Goal: Task Accomplishment & Management: Manage account settings

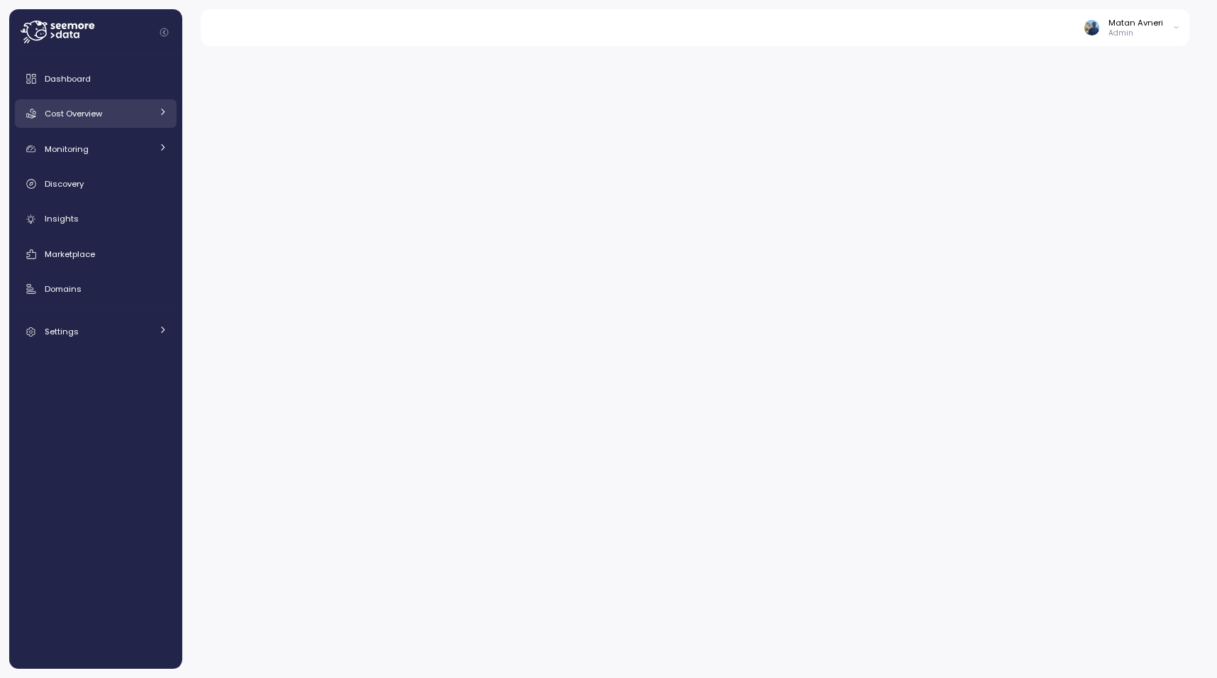
click at [62, 106] on link "Cost Overview" at bounding box center [96, 113] width 162 height 28
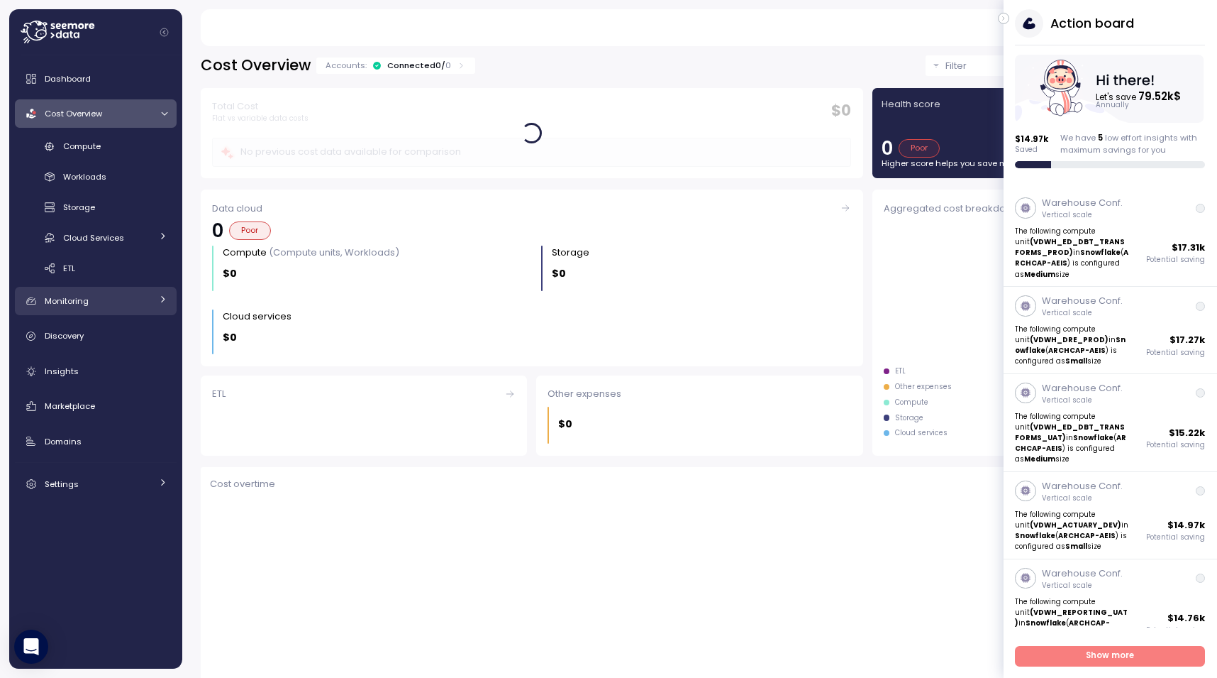
click at [70, 298] on span "Monitoring" at bounding box center [67, 300] width 44 height 11
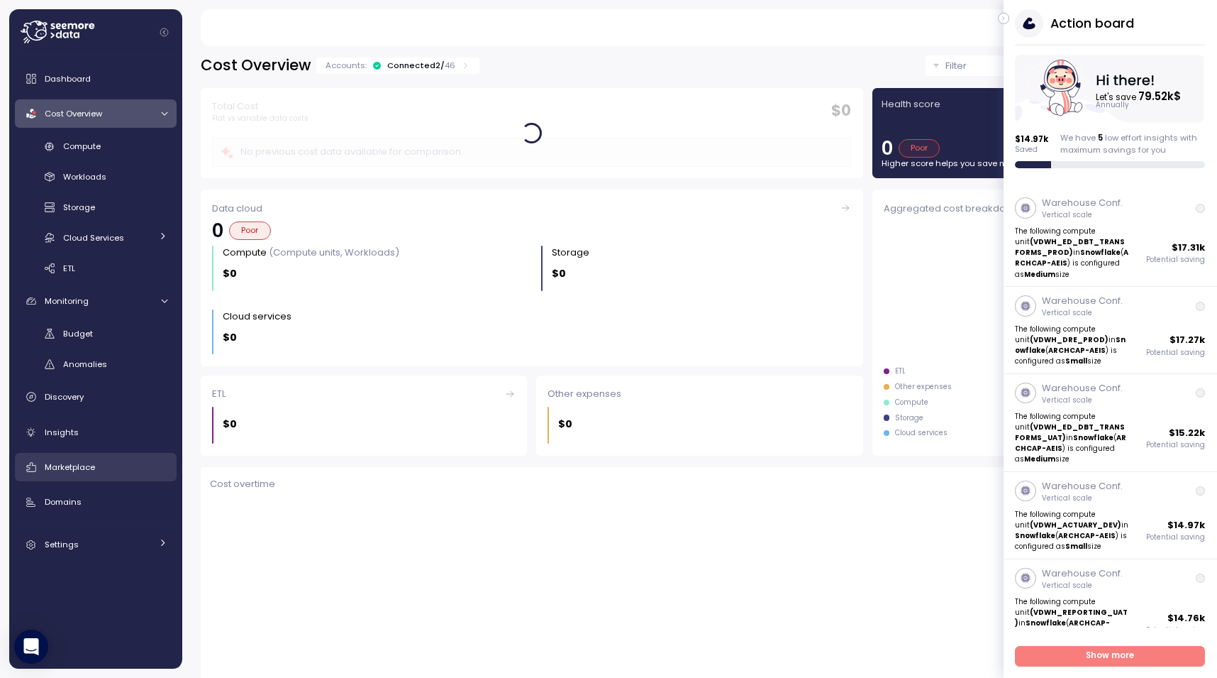
click at [87, 455] on link "Marketplace" at bounding box center [96, 467] width 162 height 28
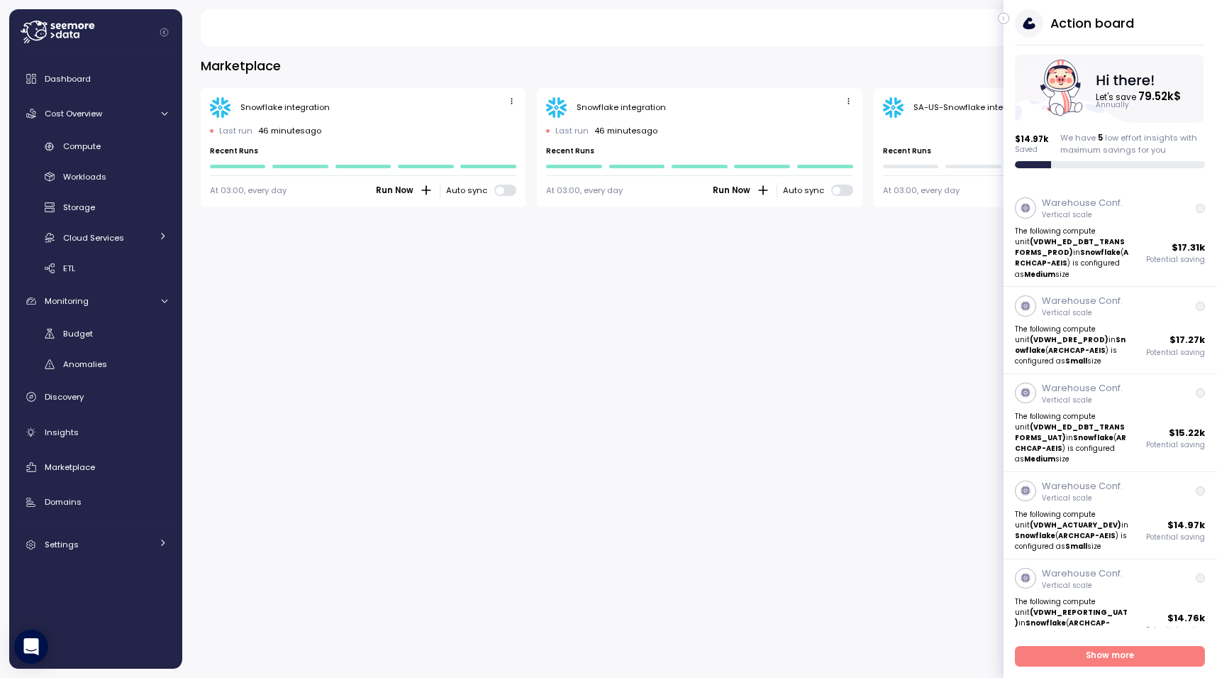
click at [1000, 21] on button "button" at bounding box center [1003, 18] width 11 height 11
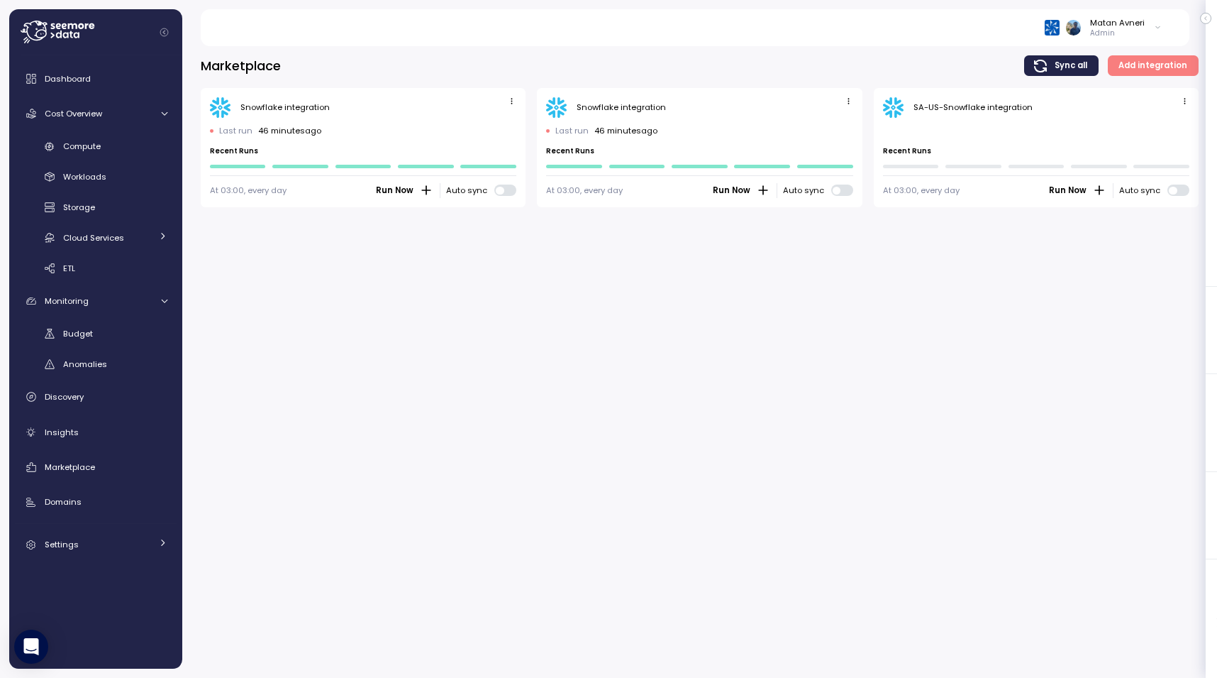
click at [914, 105] on div "SA-US-Snowflake integration" at bounding box center [973, 106] width 119 height 11
click at [920, 106] on div "SA-US-Snowflake integration" at bounding box center [973, 106] width 119 height 11
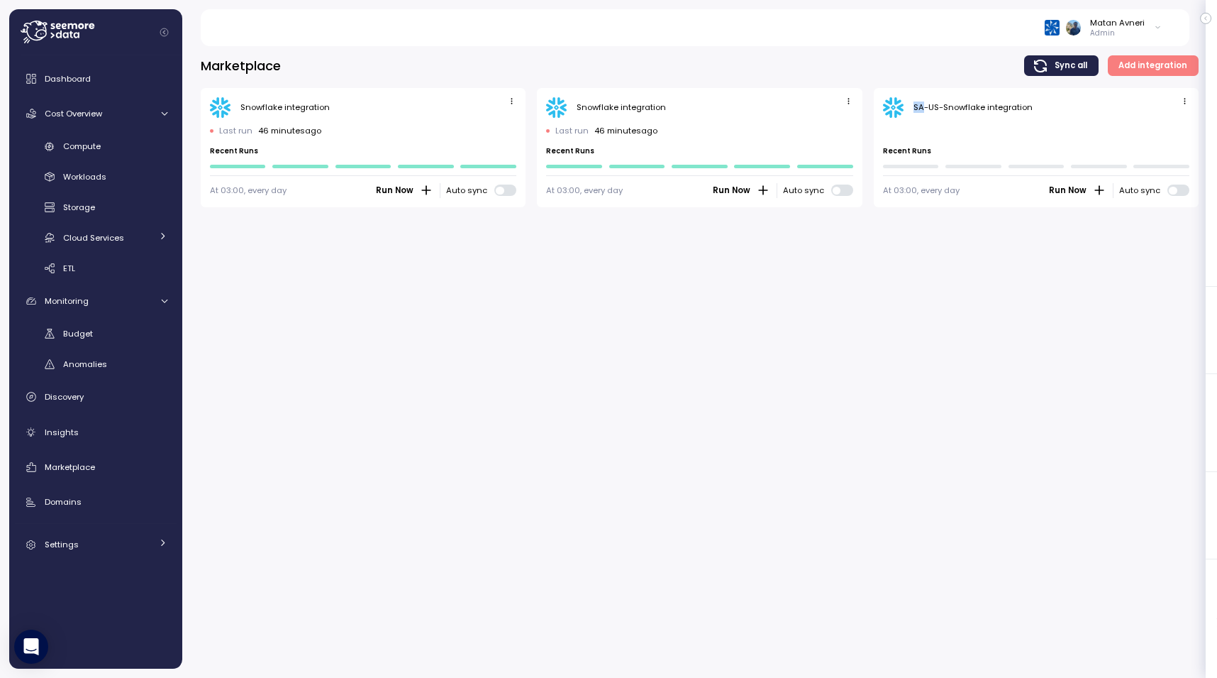
click at [1181, 106] on span "button" at bounding box center [1185, 101] width 15 height 15
click at [1160, 124] on div "Edit" at bounding box center [1171, 128] width 26 height 13
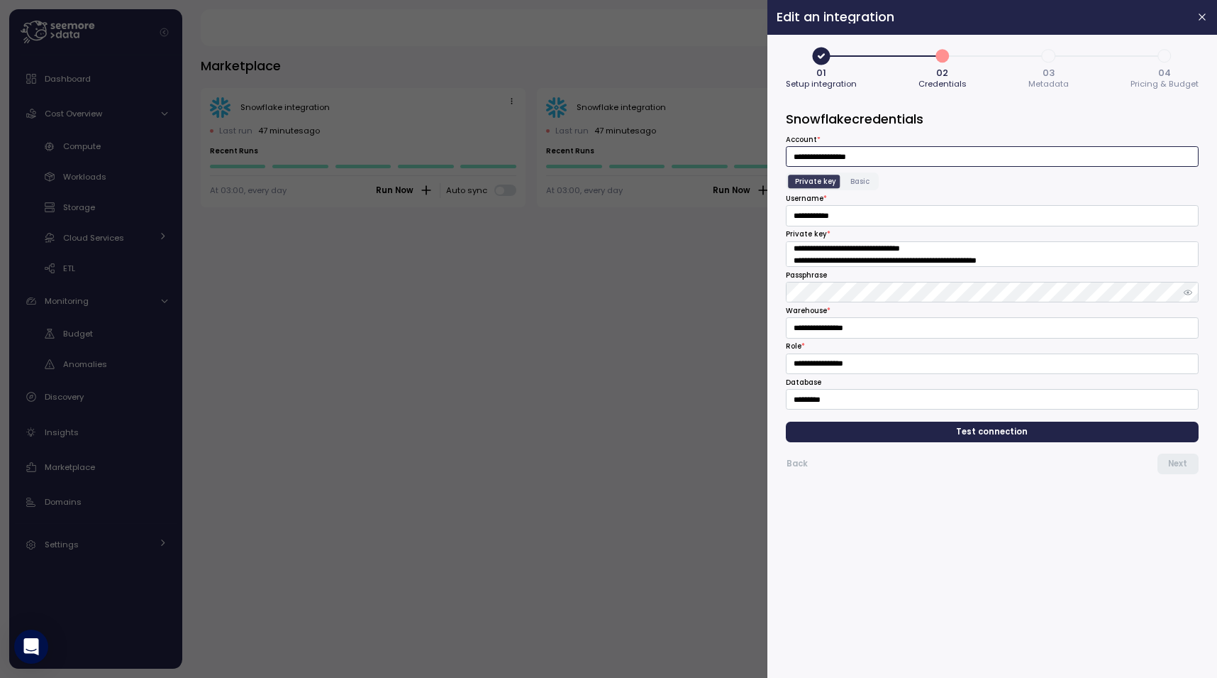
click at [861, 156] on input "**********" at bounding box center [992, 156] width 413 height 21
click at [505, 328] on div at bounding box center [608, 339] width 1217 height 678
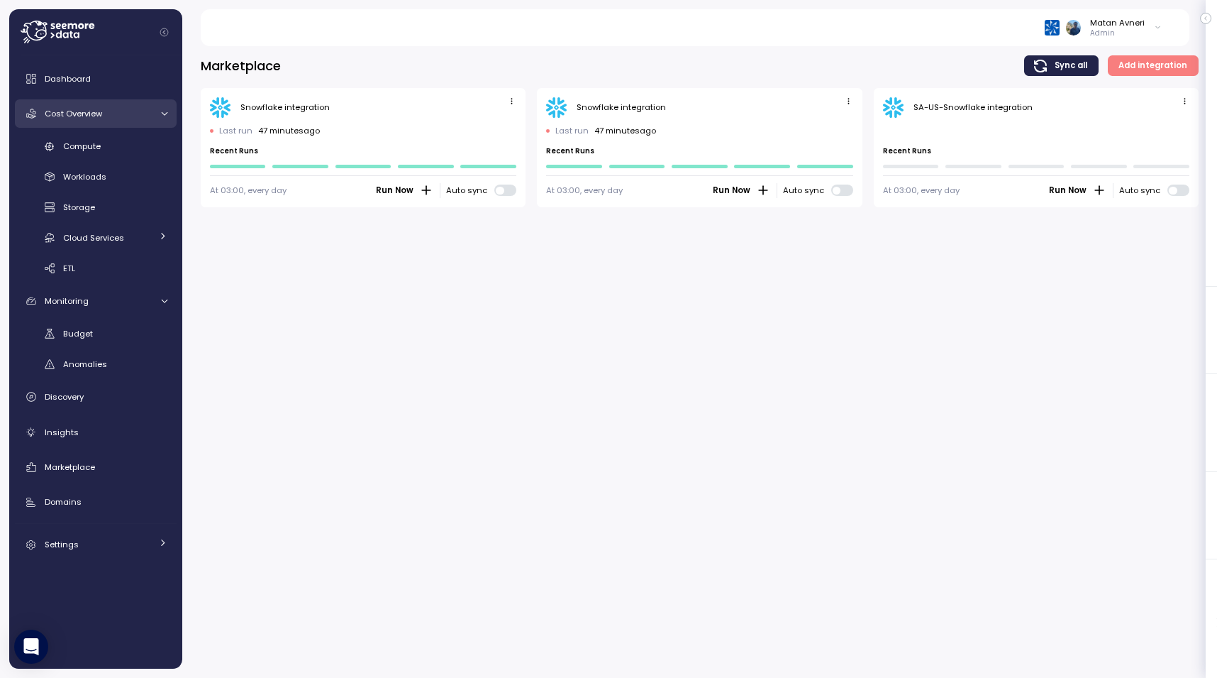
click at [112, 105] on link "Cost Overview" at bounding box center [96, 113] width 162 height 28
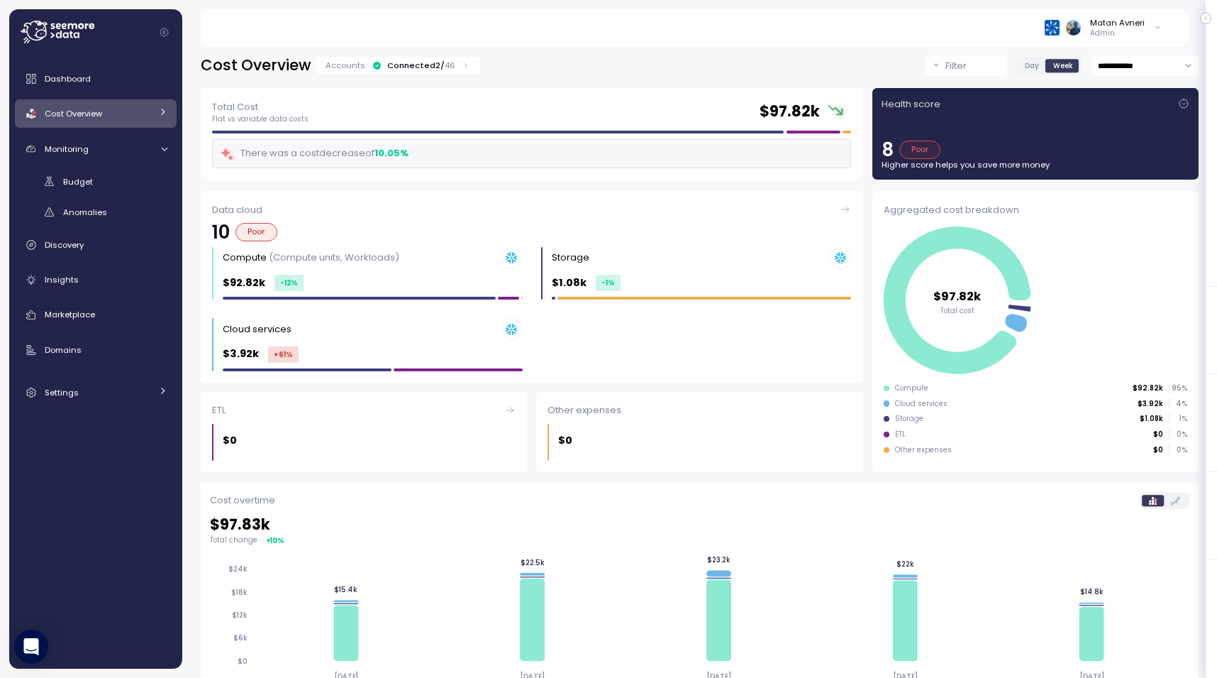
click at [394, 67] on div "Connected 2 / 46" at bounding box center [421, 65] width 68 height 11
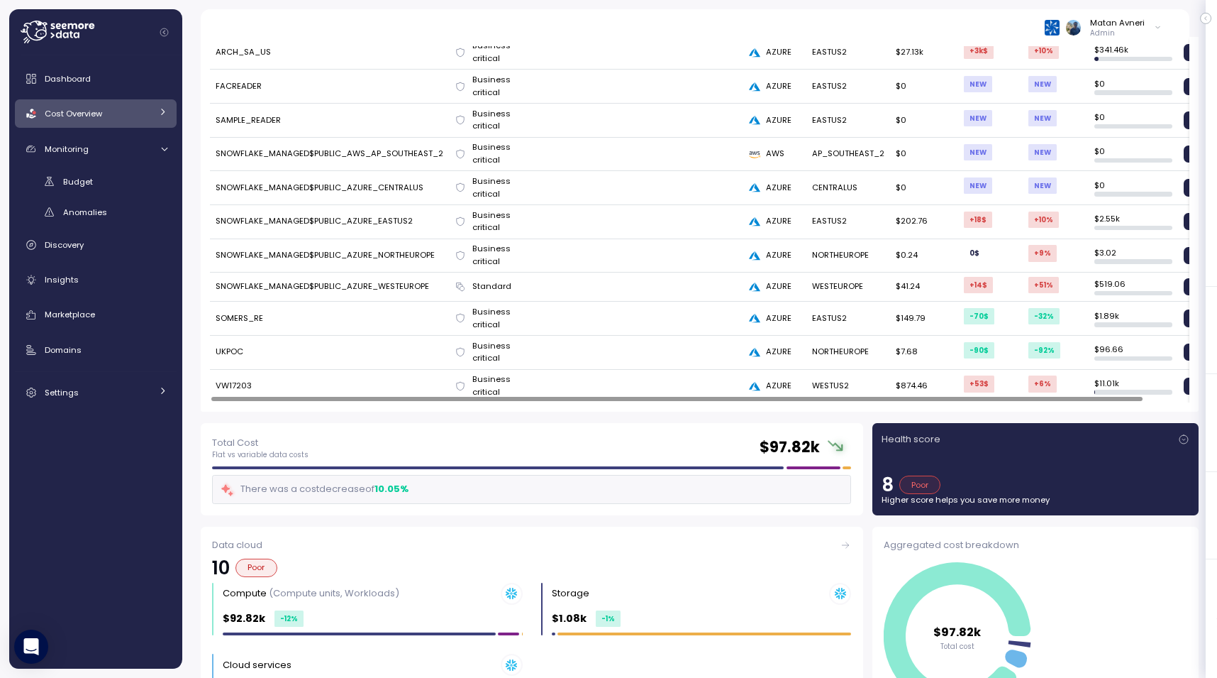
scroll to position [1206, 0]
